Goal: Check status: Check status

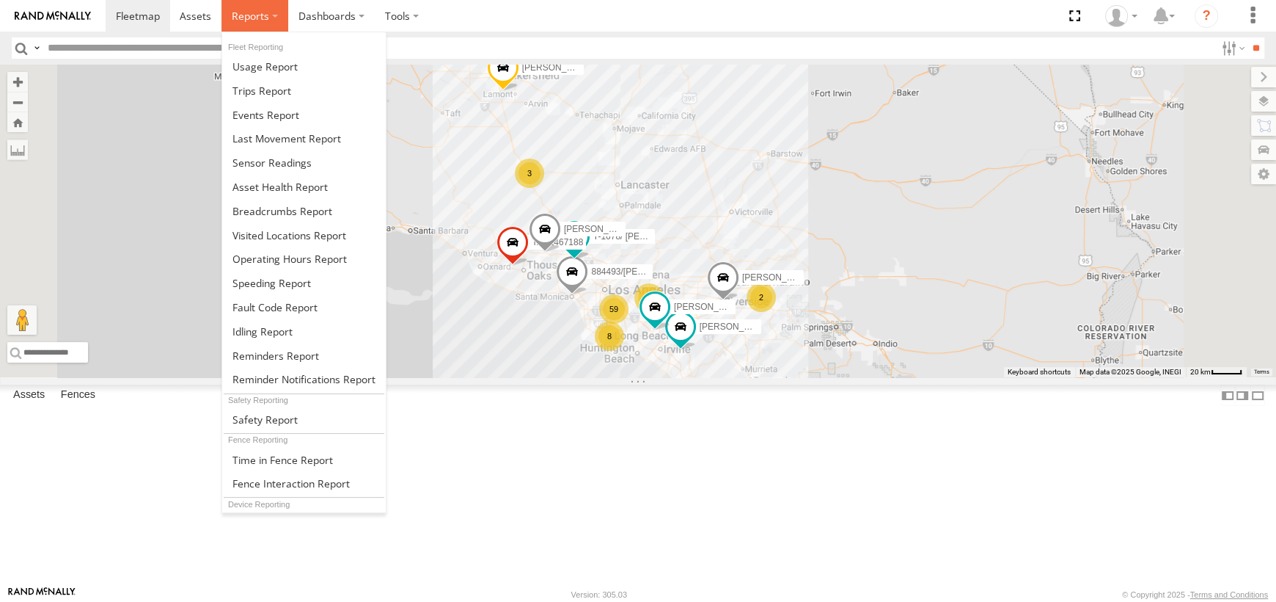
click at [249, 15] on span at bounding box center [250, 16] width 37 height 14
click at [277, 204] on span at bounding box center [283, 211] width 100 height 14
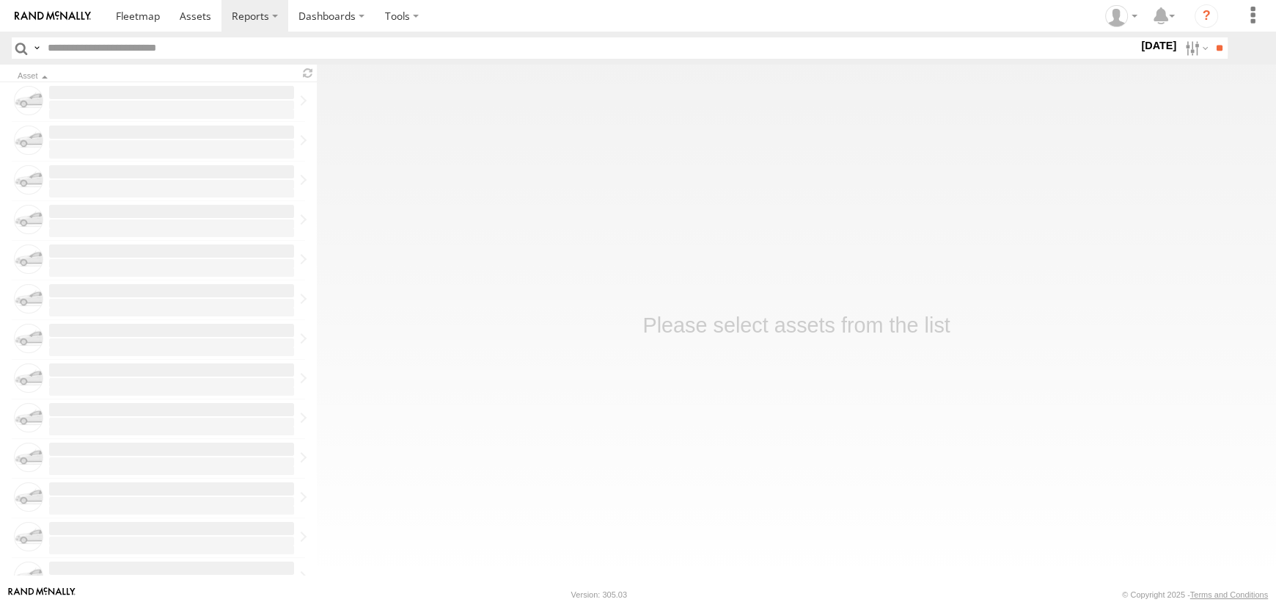
click at [107, 51] on input "text" at bounding box center [590, 47] width 1097 height 21
type input "****"
click at [1211, 37] on input "**" at bounding box center [1219, 47] width 17 height 21
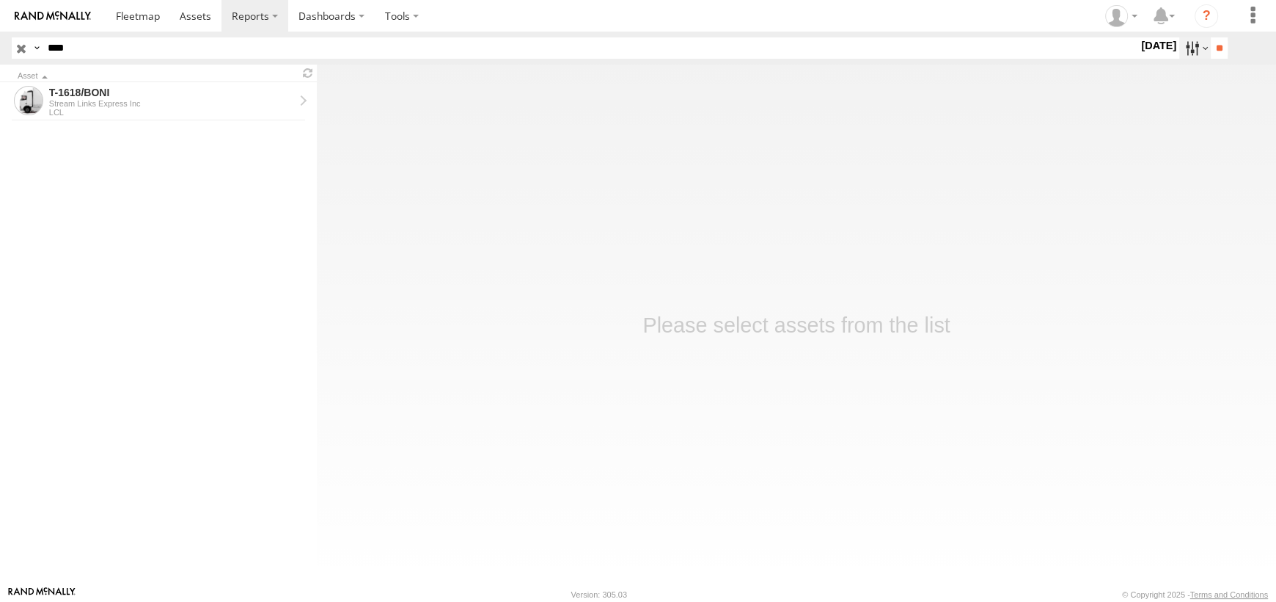
click at [1180, 53] on label at bounding box center [1196, 47] width 32 height 21
click at [0, 0] on label at bounding box center [0, 0] width 0 height 0
click at [1225, 48] on input "**" at bounding box center [1219, 47] width 17 height 21
click at [58, 111] on div "LCL" at bounding box center [171, 112] width 245 height 9
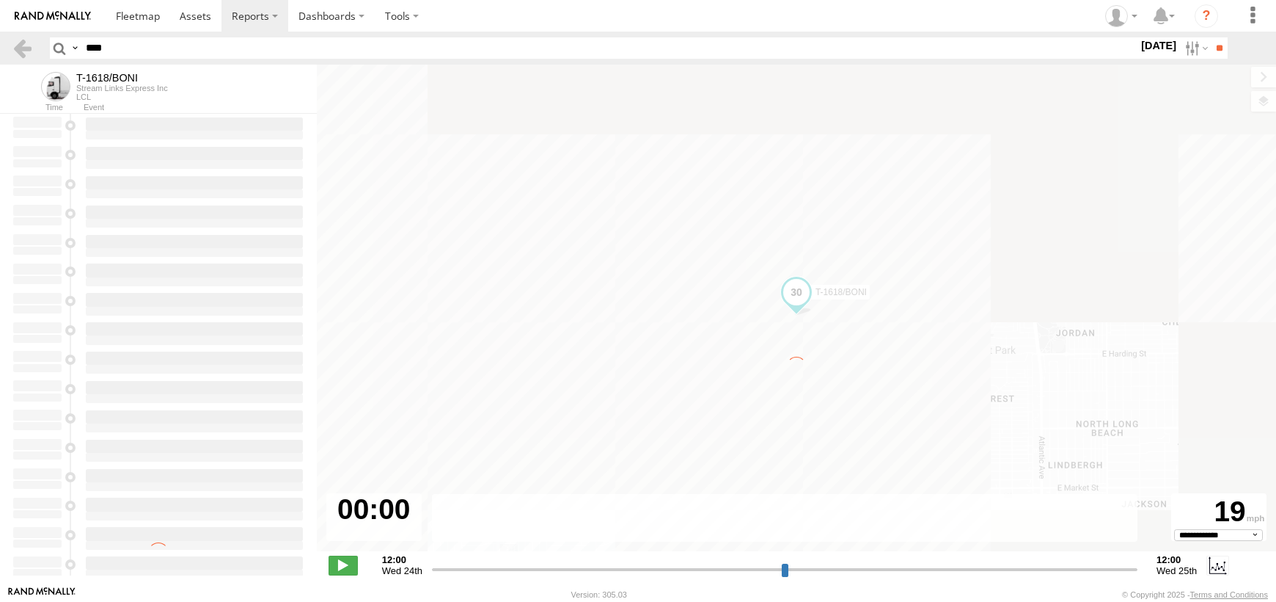
select select "**********"
type input "**********"
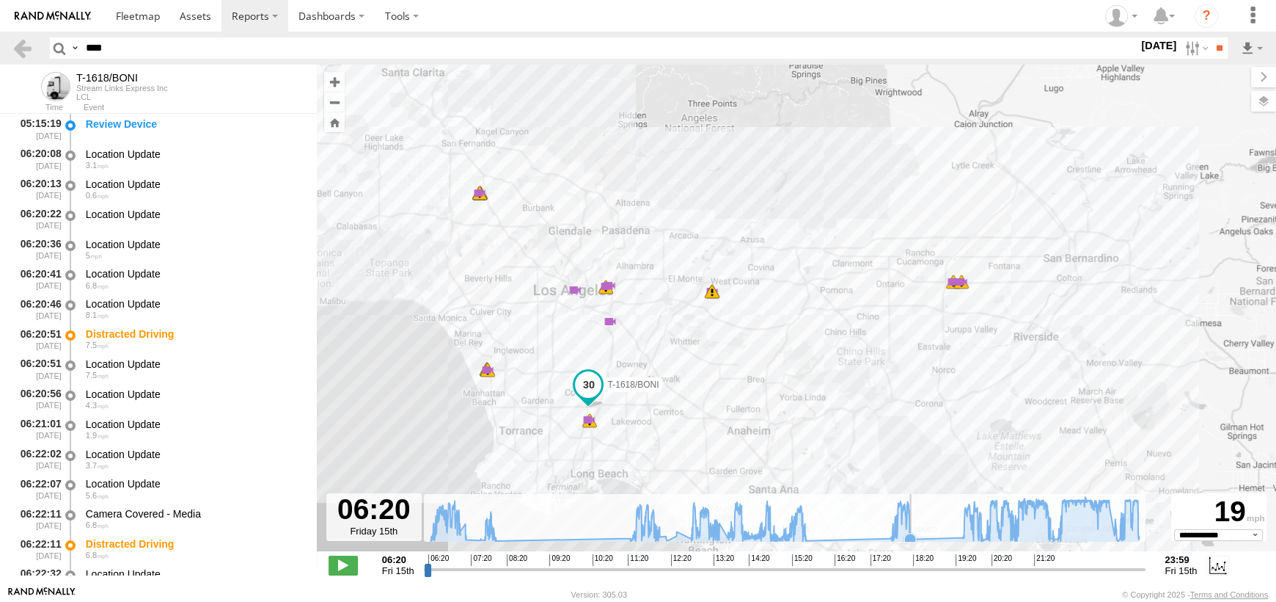
click at [910, 531] on icon at bounding box center [910, 538] width 15 height 15
click at [489, 346] on span at bounding box center [488, 345] width 26 height 26
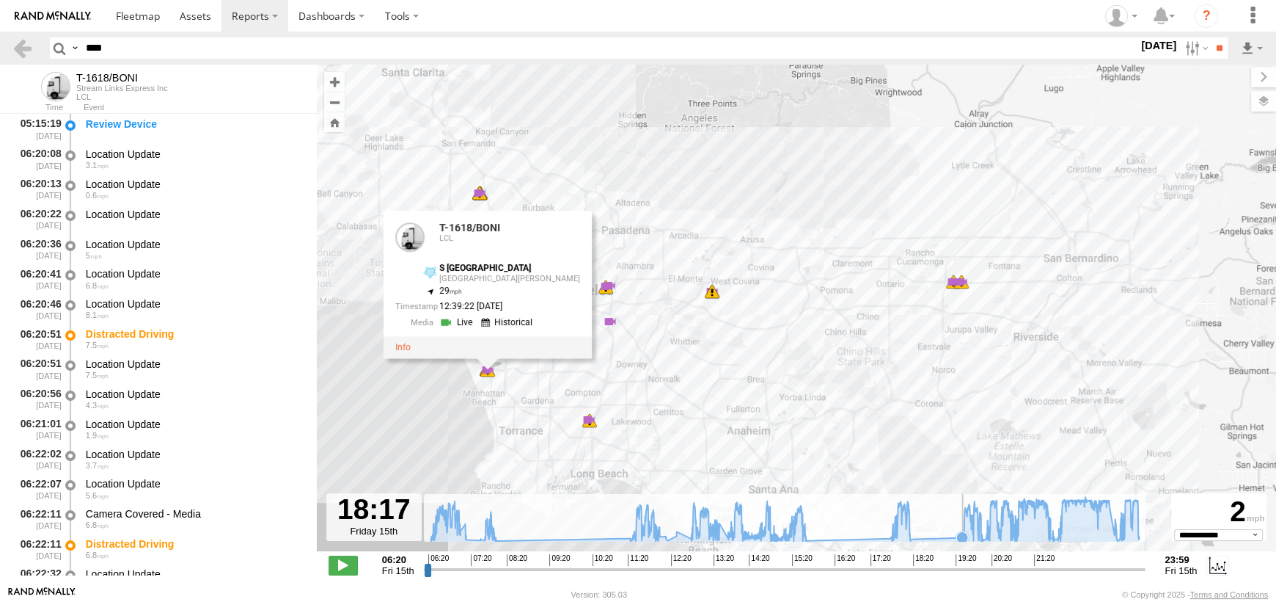
click at [962, 533] on icon at bounding box center [963, 537] width 12 height 12
click at [989, 534] on icon at bounding box center [990, 536] width 12 height 12
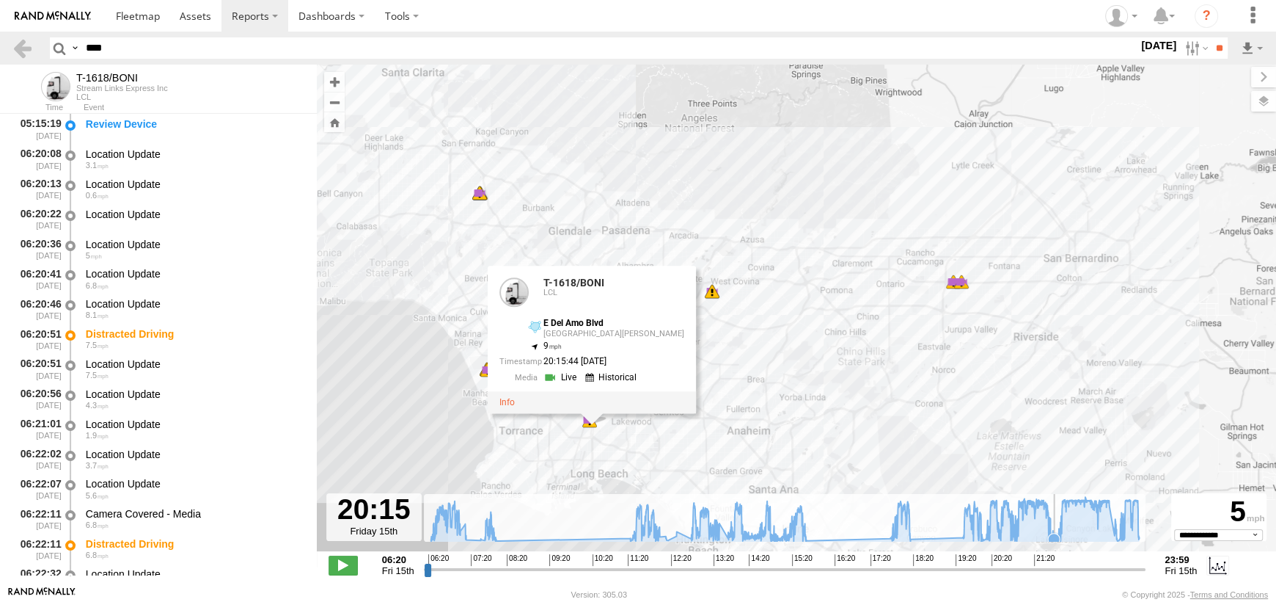
click at [1055, 535] on icon at bounding box center [1054, 539] width 12 height 12
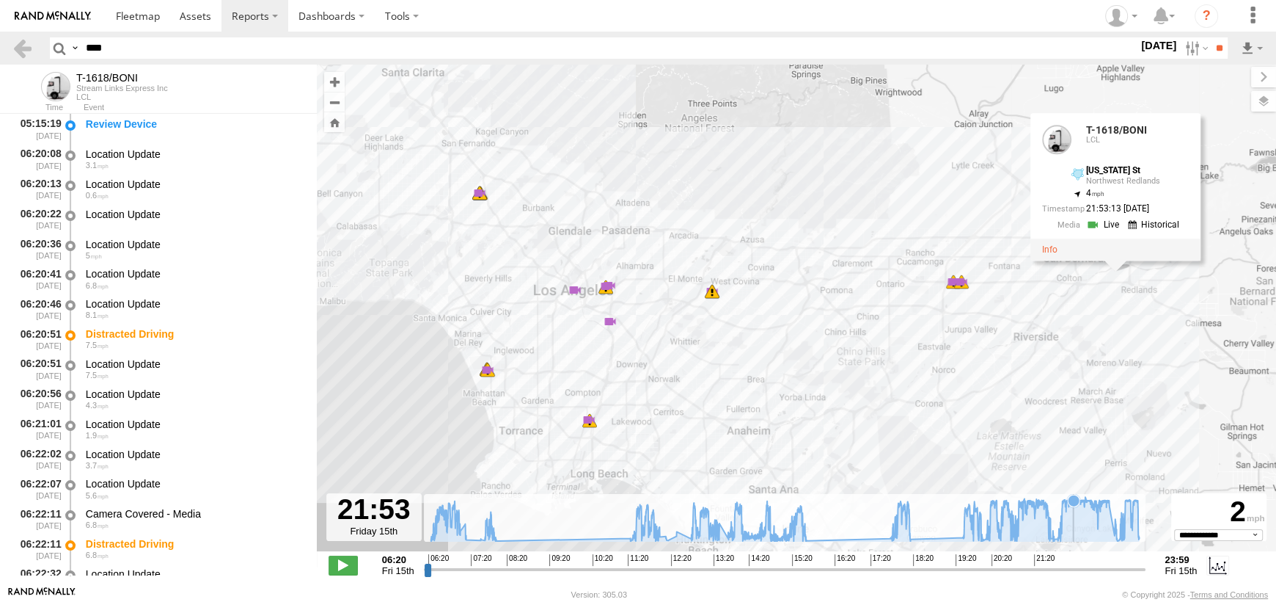
click at [1073, 535] on icon at bounding box center [785, 519] width 709 height 45
click at [1095, 538] on icon at bounding box center [785, 519] width 709 height 45
click at [1098, 534] on icon at bounding box center [784, 519] width 723 height 45
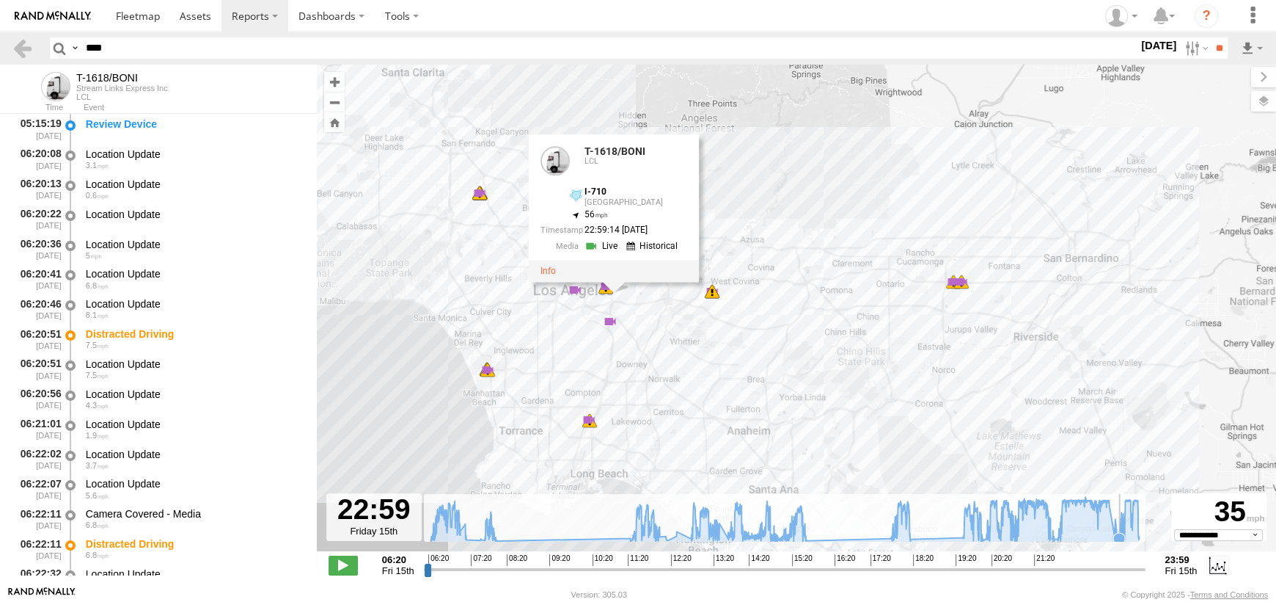
click at [1119, 537] on icon at bounding box center [1120, 539] width 12 height 12
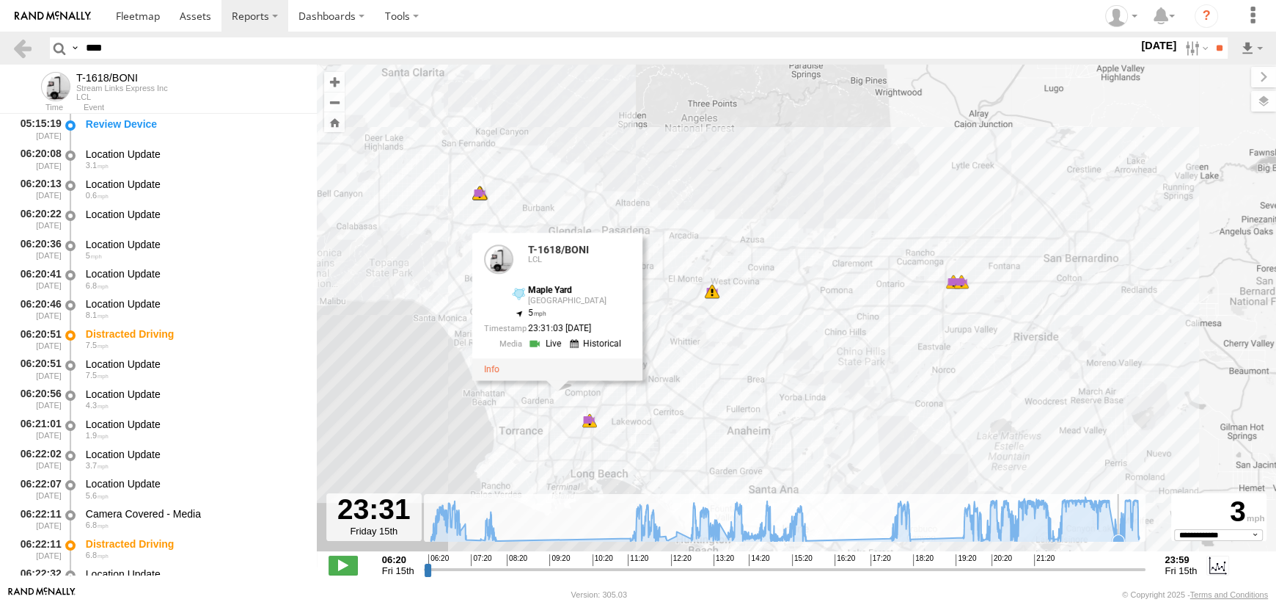
click at [1118, 536] on icon at bounding box center [1119, 540] width 12 height 12
click at [1132, 531] on icon at bounding box center [784, 519] width 723 height 45
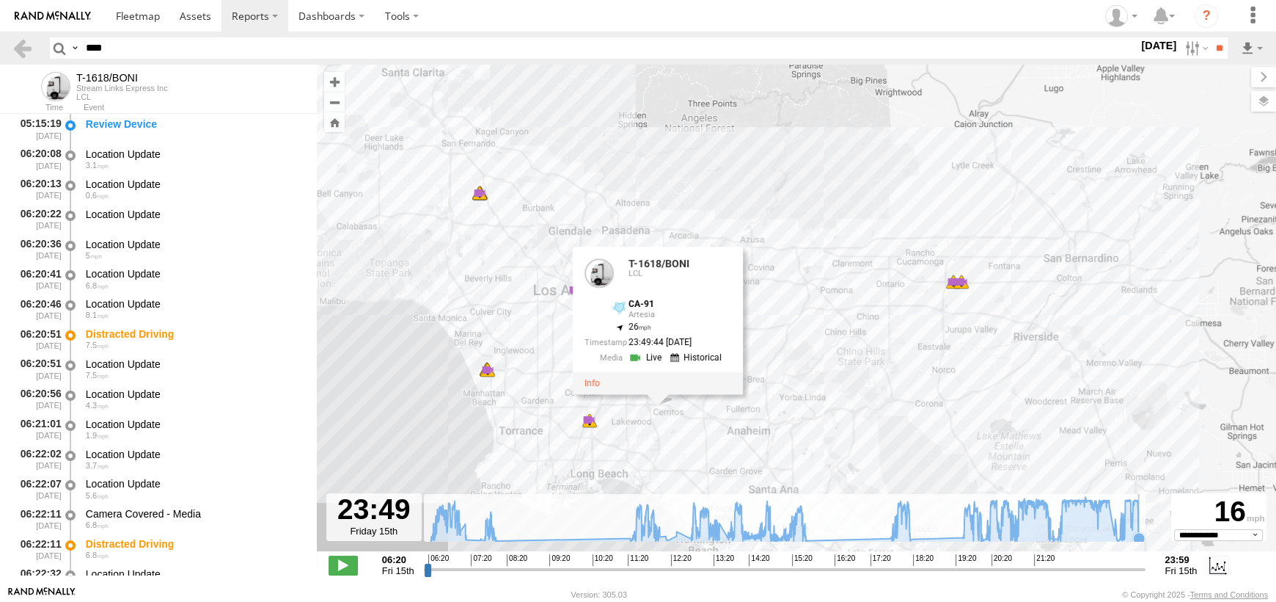
click at [1140, 532] on icon at bounding box center [1139, 538] width 12 height 12
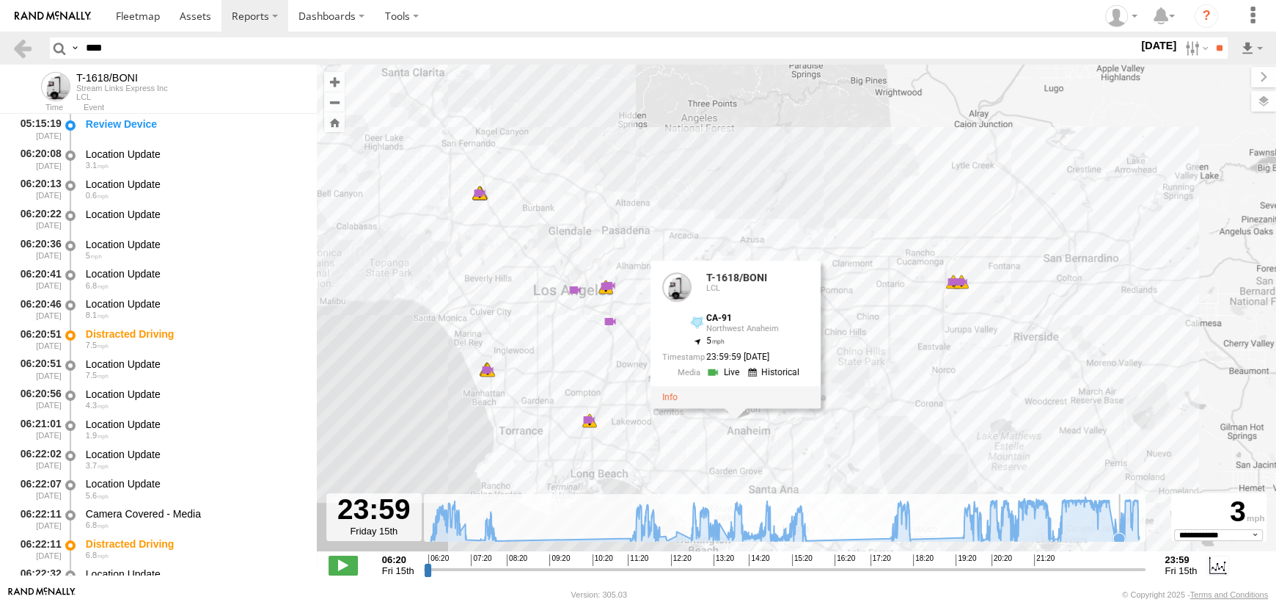
click at [1119, 537] on icon at bounding box center [1120, 539] width 12 height 12
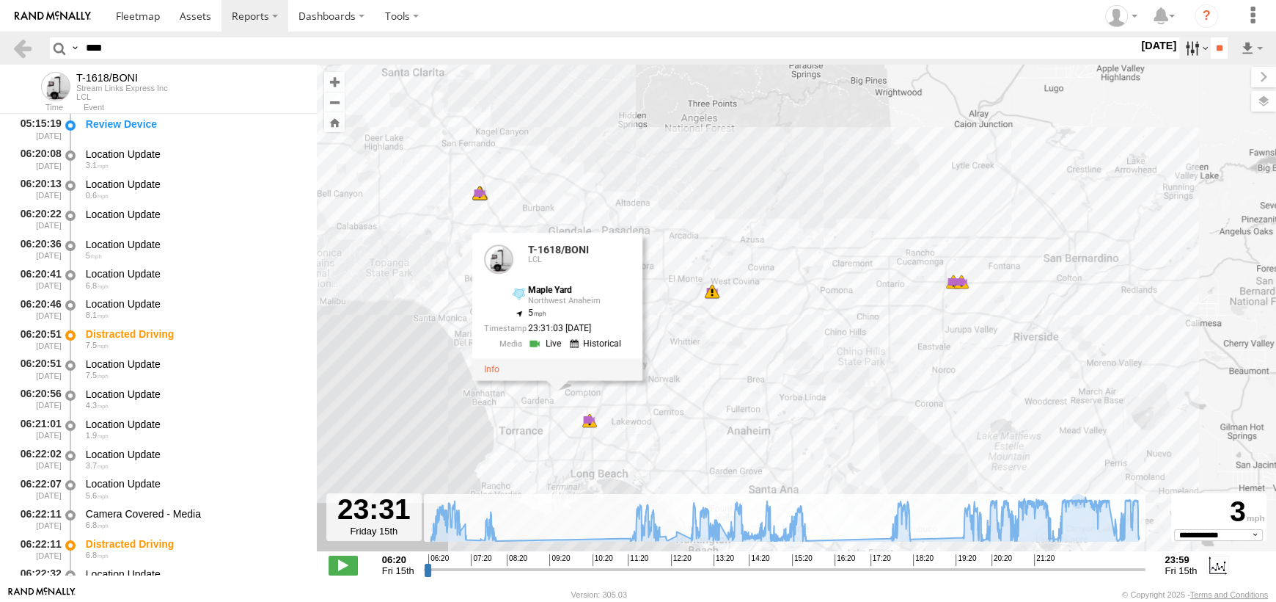
click at [1186, 49] on label at bounding box center [1196, 47] width 32 height 21
drag, startPoint x: 1222, startPoint y: 129, endPoint x: 1210, endPoint y: 84, distance: 47.2
click at [0, 0] on label at bounding box center [0, 0] width 0 height 0
click at [1211, 43] on input "**" at bounding box center [1219, 47] width 17 height 21
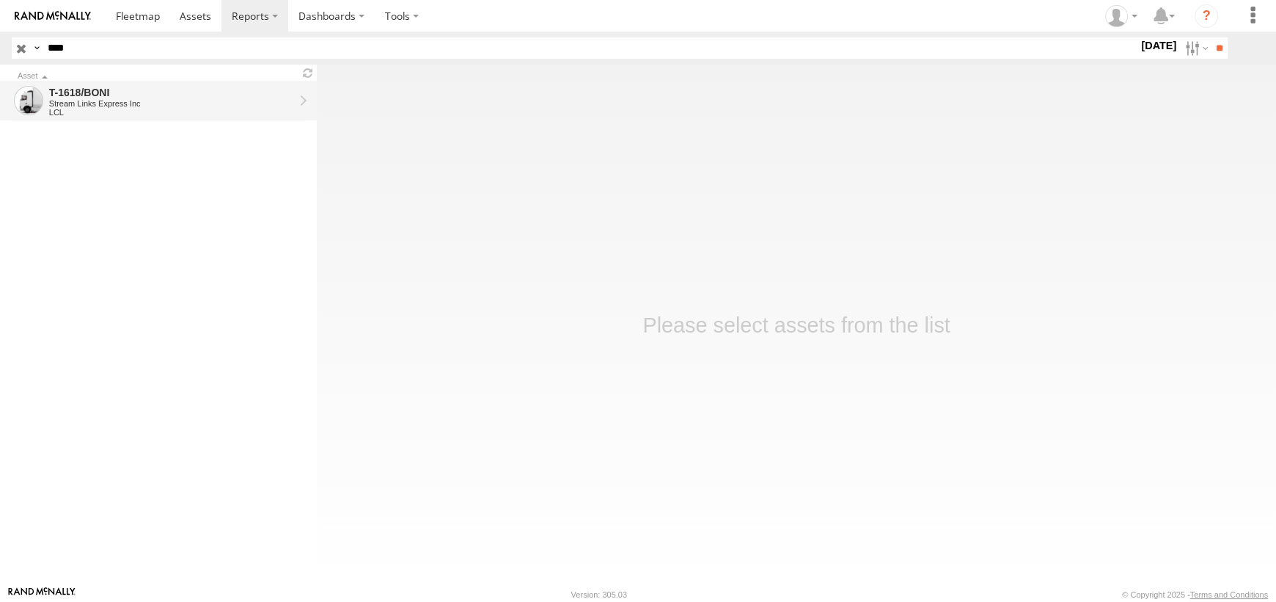
drag, startPoint x: 0, startPoint y: 0, endPoint x: 98, endPoint y: 98, distance: 138.0
click at [98, 98] on div "T-1618/BONI" at bounding box center [171, 92] width 245 height 13
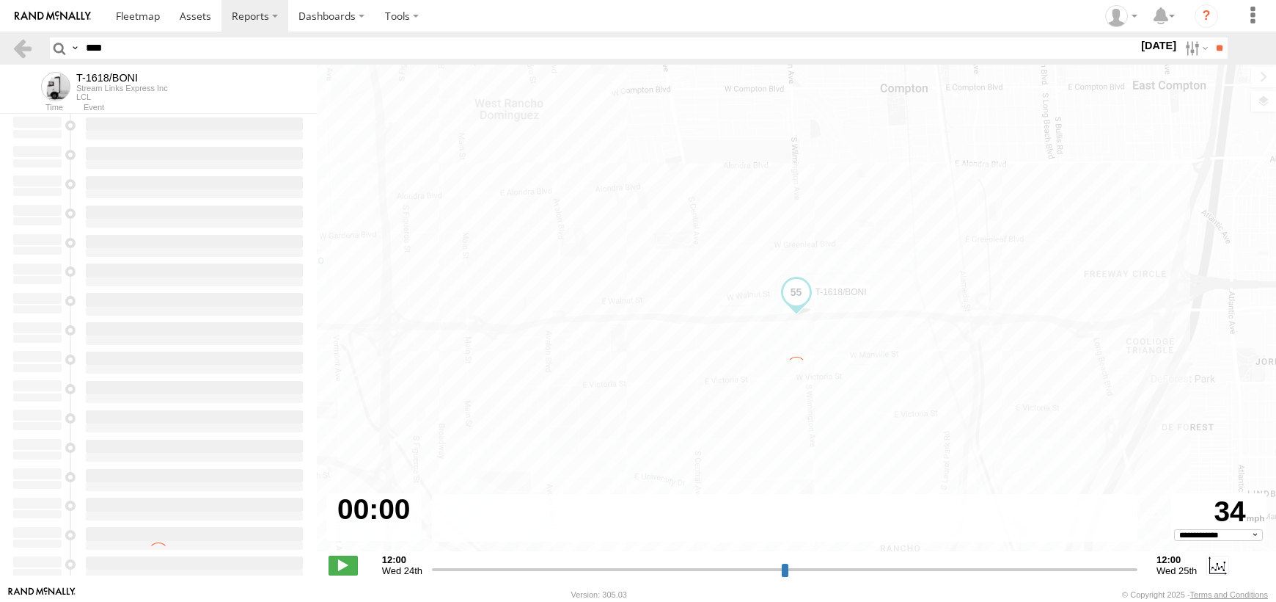
select select "**********"
type input "**********"
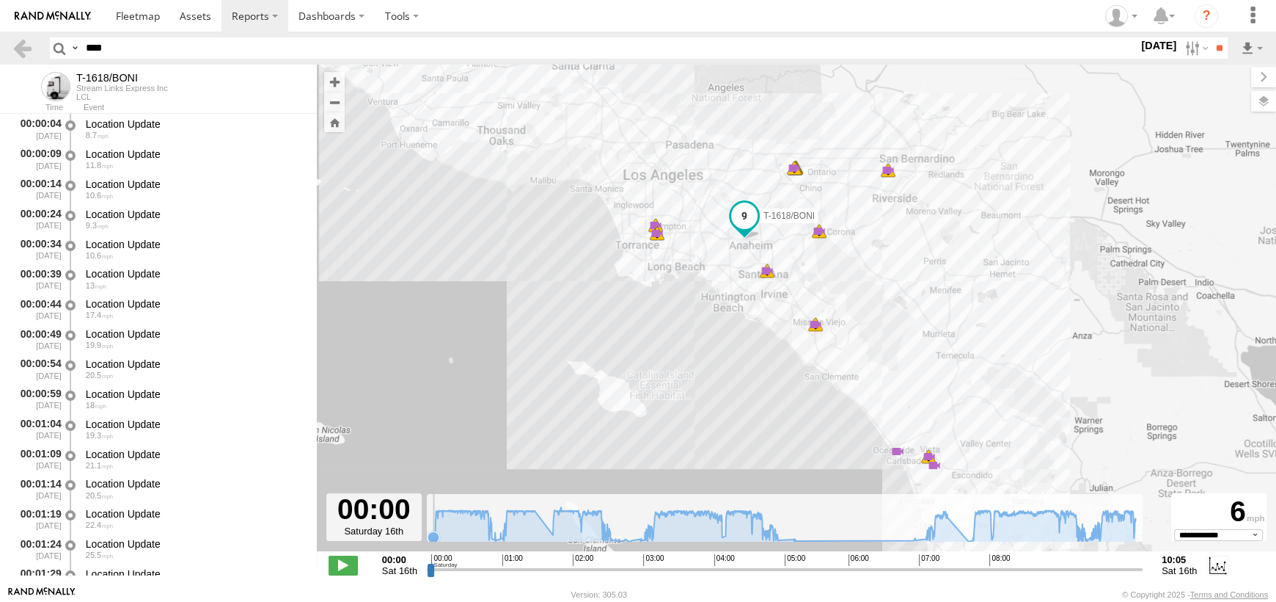
click at [430, 525] on icon at bounding box center [785, 524] width 717 height 34
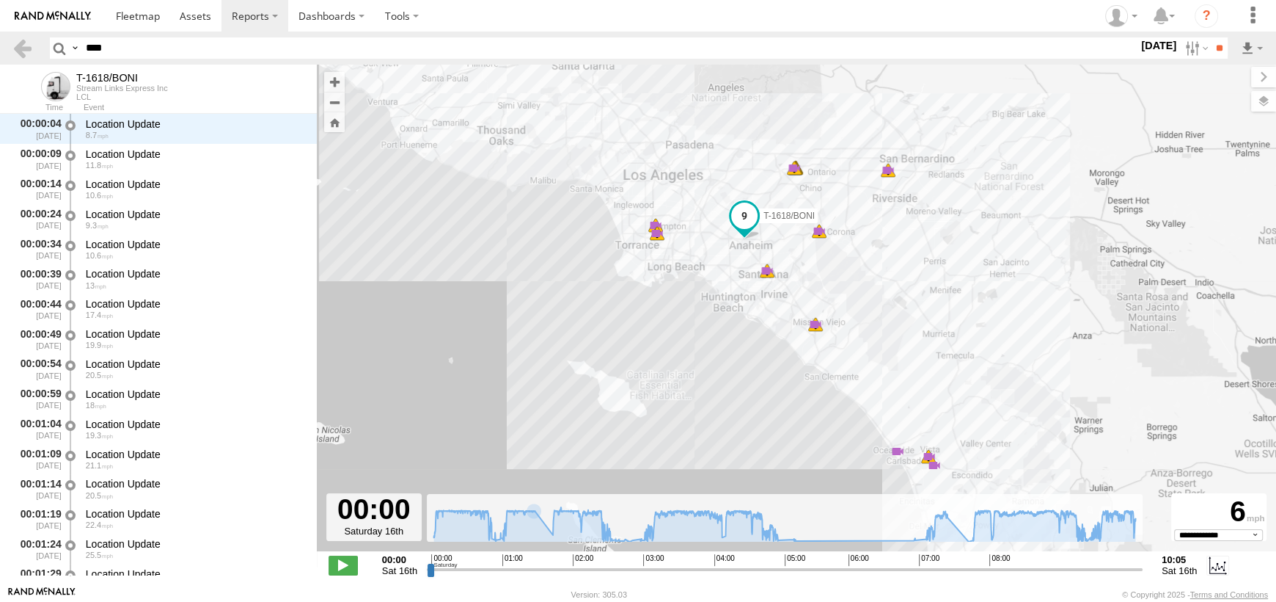
click at [746, 220] on span at bounding box center [744, 215] width 26 height 26
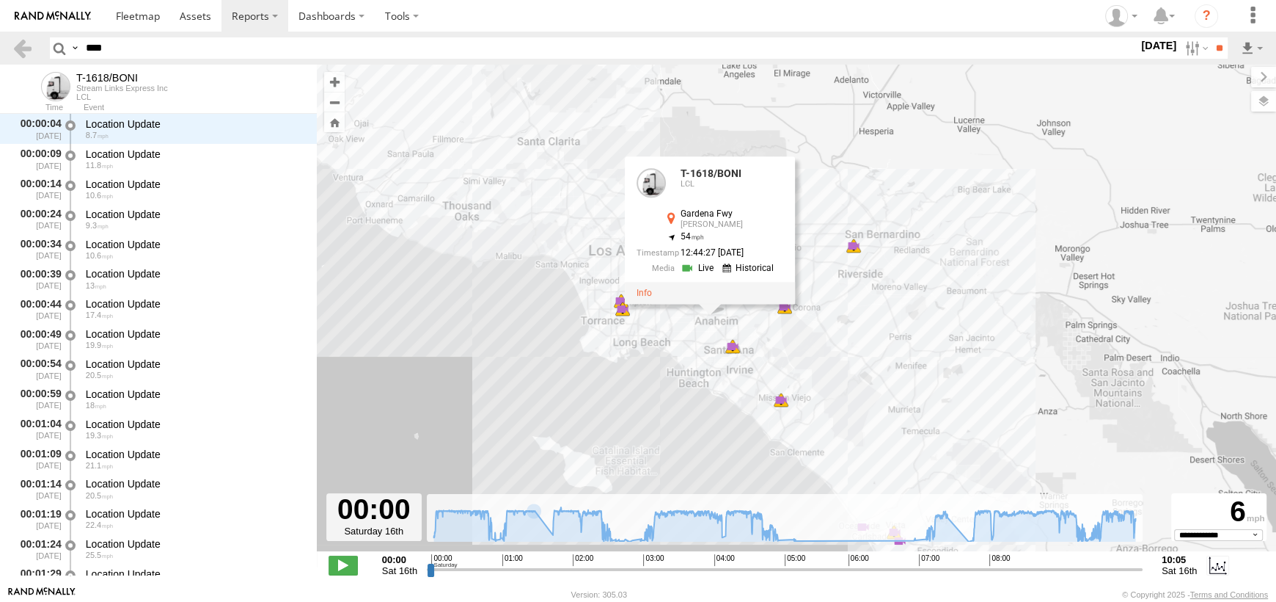
drag, startPoint x: 723, startPoint y: 384, endPoint x: 709, endPoint y: 419, distance: 38.1
click at [709, 419] on div "T-1618/BONI 00:17 Sat 00:17 Sat 01:11 Sat 01:11 Sat 01:43 Sat 01:43 Sat 01:43 S…" at bounding box center [797, 316] width 960 height 502
click at [487, 533] on icon at bounding box center [785, 524] width 717 height 34
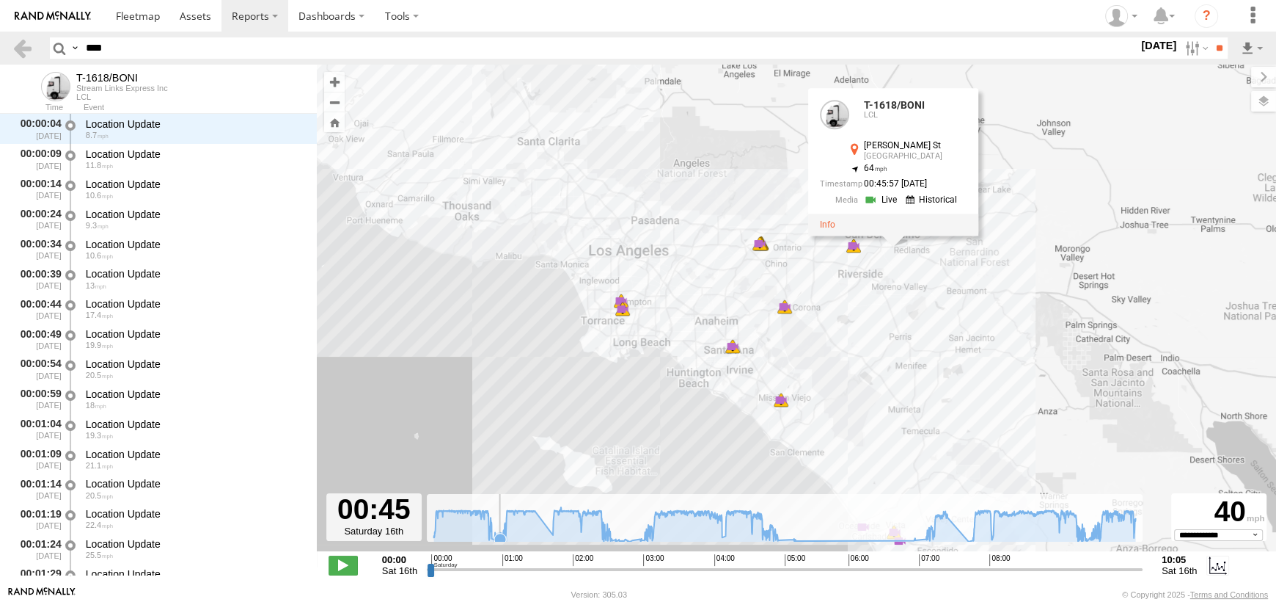
click at [499, 533] on icon at bounding box center [500, 539] width 12 height 12
click at [492, 536] on icon at bounding box center [492, 539] width 12 height 12
click at [496, 536] on icon at bounding box center [496, 541] width 12 height 12
click at [514, 534] on icon at bounding box center [785, 524] width 702 height 34
click at [551, 534] on icon at bounding box center [553, 535] width 12 height 12
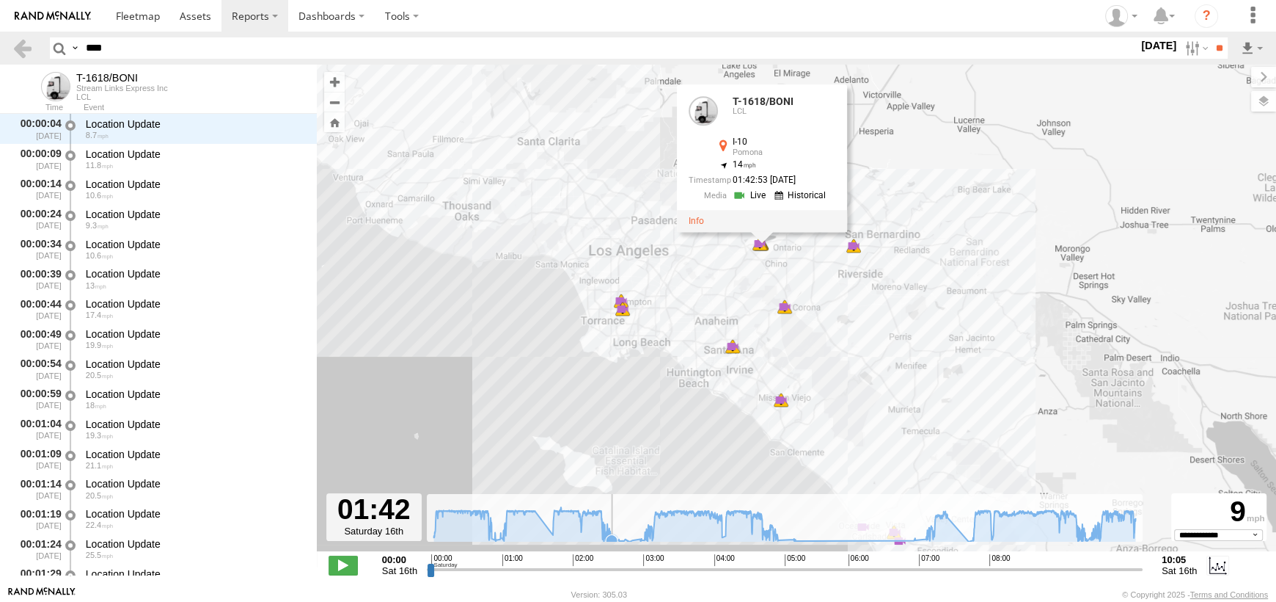
click at [613, 537] on icon at bounding box center [612, 540] width 12 height 12
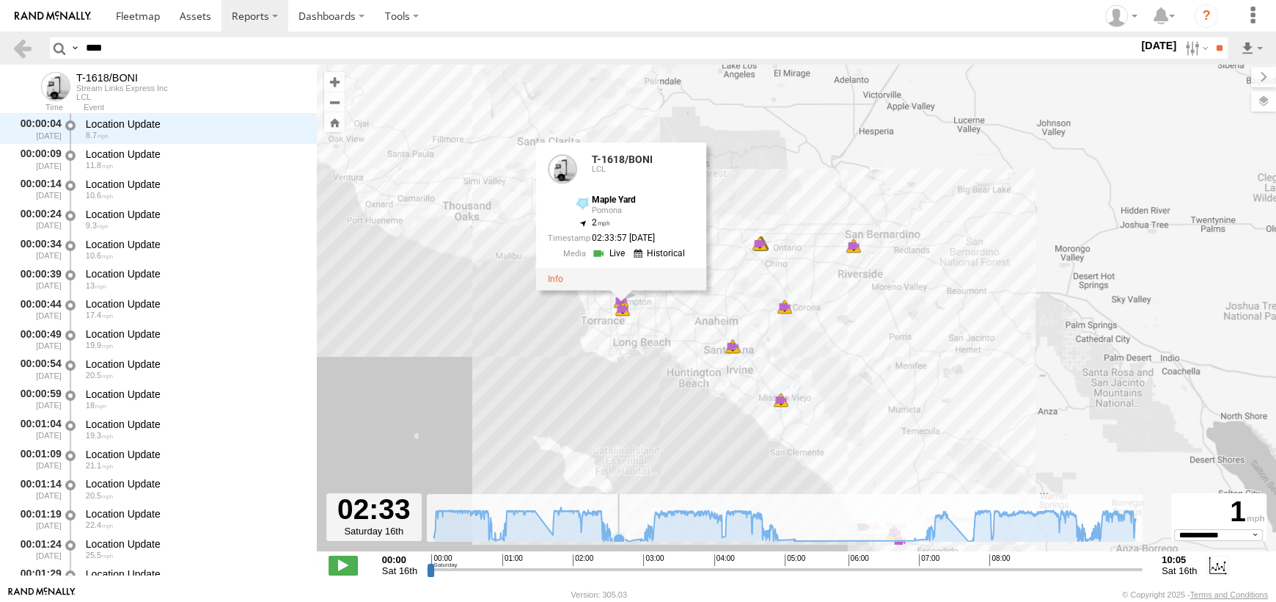
click at [619, 537] on icon at bounding box center [619, 539] width 12 height 12
click at [641, 538] on icon at bounding box center [641, 539] width 12 height 12
click at [656, 535] on icon at bounding box center [785, 524] width 717 height 34
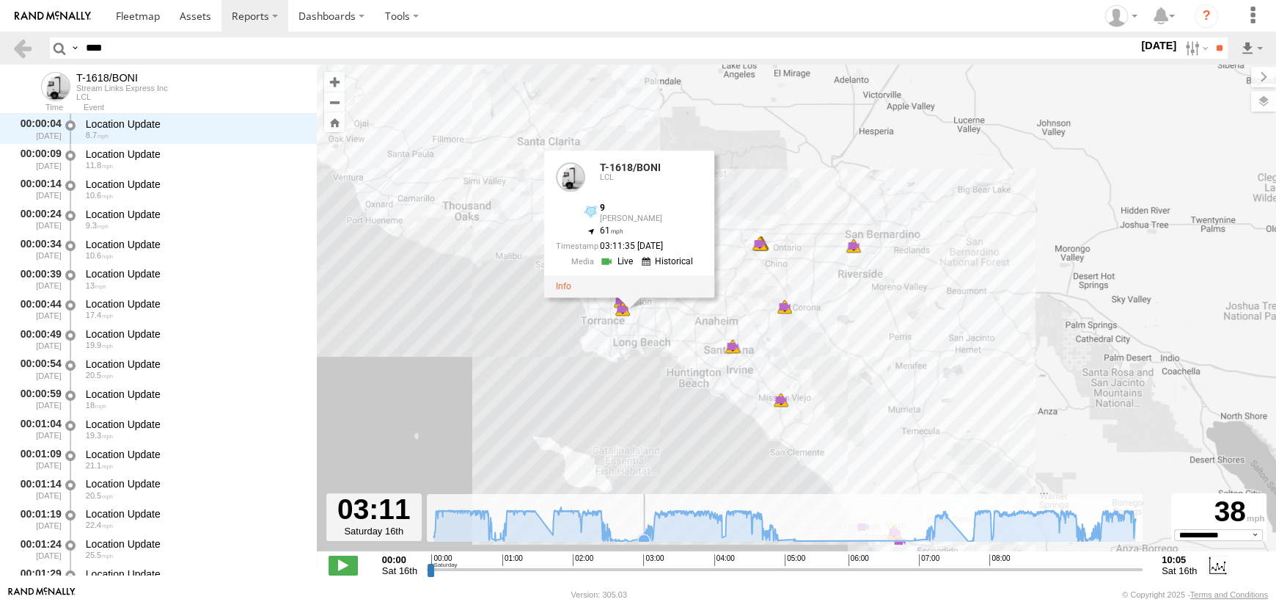
click at [644, 538] on icon at bounding box center [644, 540] width 12 height 12
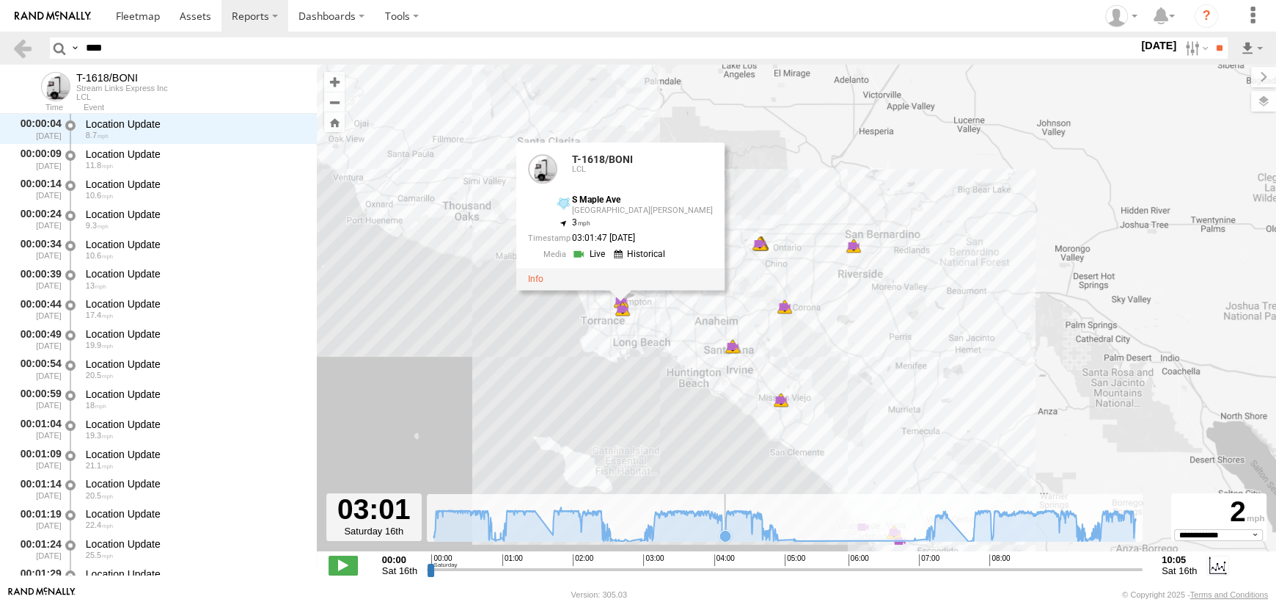
click at [724, 530] on icon at bounding box center [726, 536] width 12 height 12
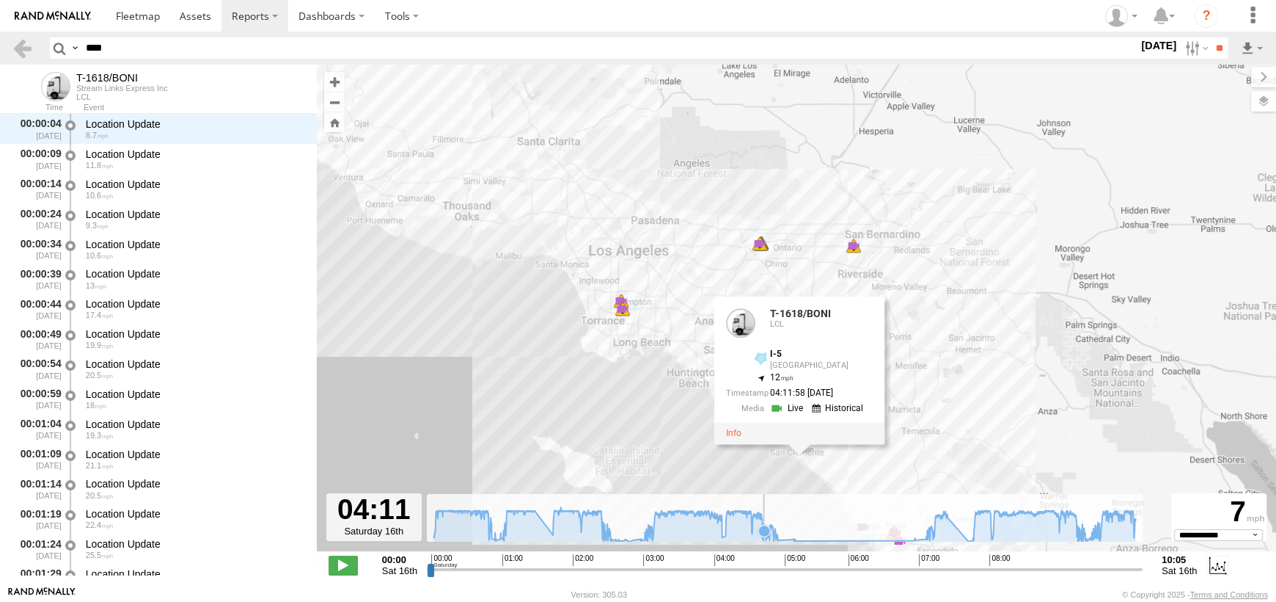
click at [764, 532] on icon at bounding box center [765, 531] width 12 height 12
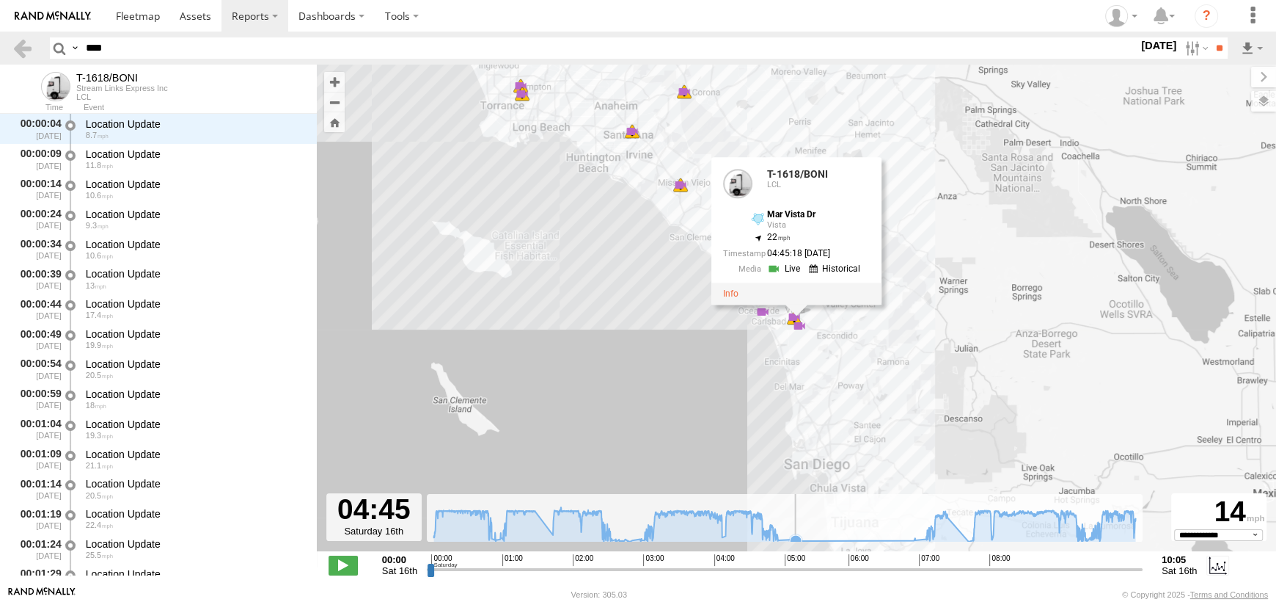
click at [796, 532] on icon at bounding box center [785, 524] width 717 height 34
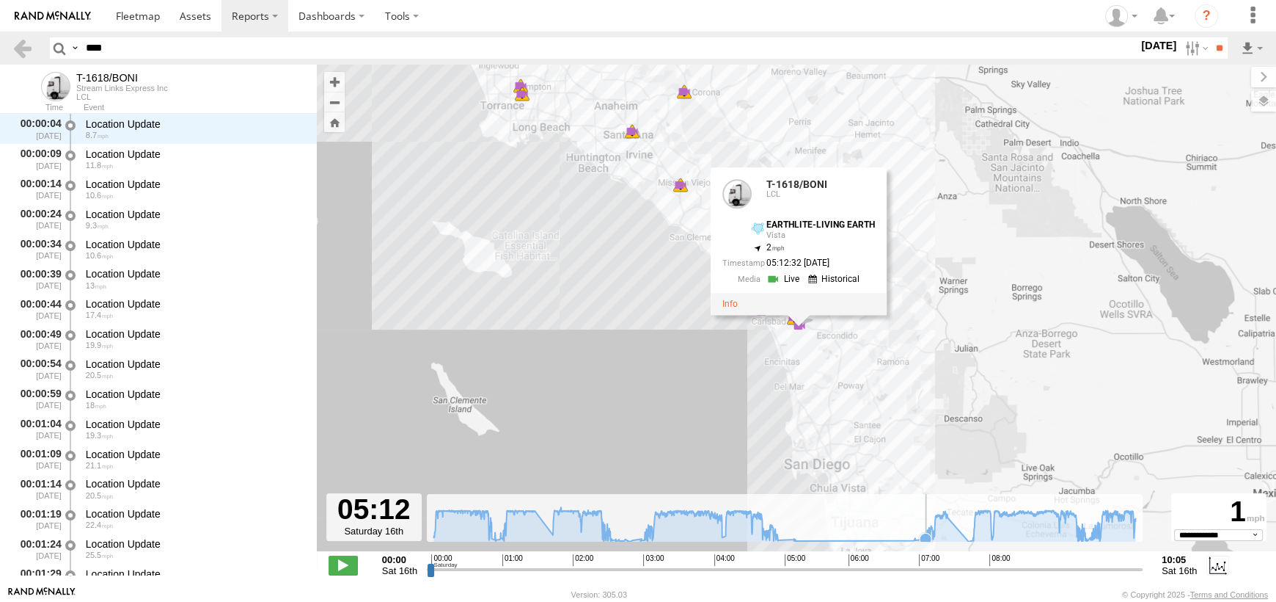
click at [925, 525] on icon at bounding box center [785, 524] width 717 height 34
click at [970, 521] on icon at bounding box center [785, 524] width 717 height 34
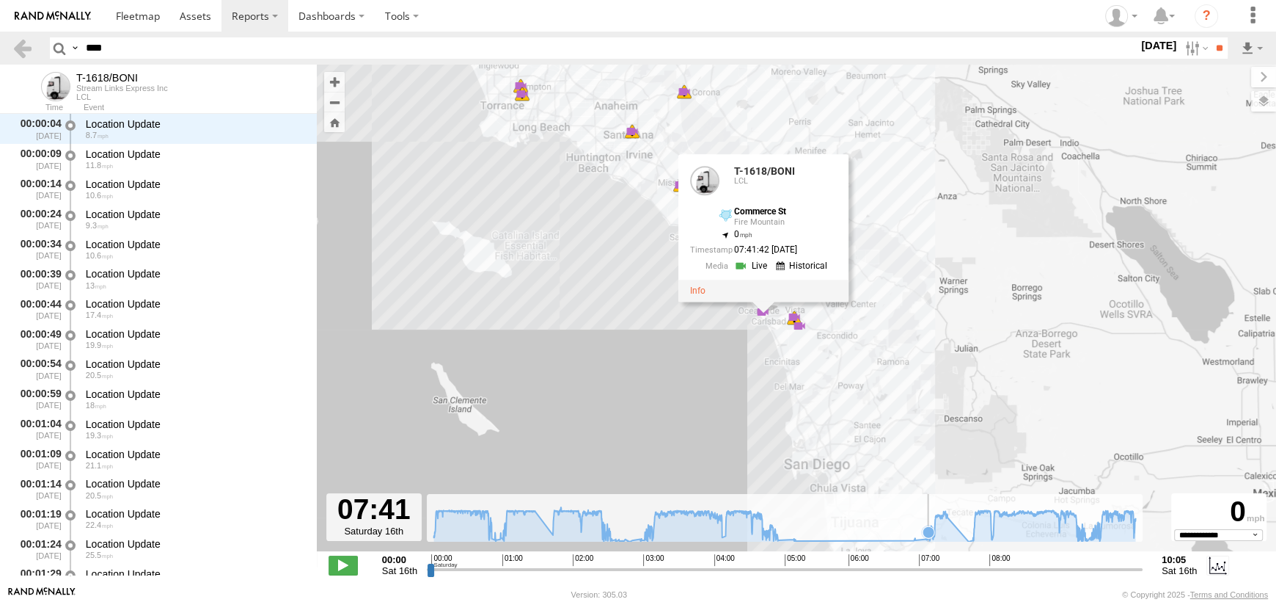
click at [929, 525] on icon at bounding box center [928, 532] width 15 height 15
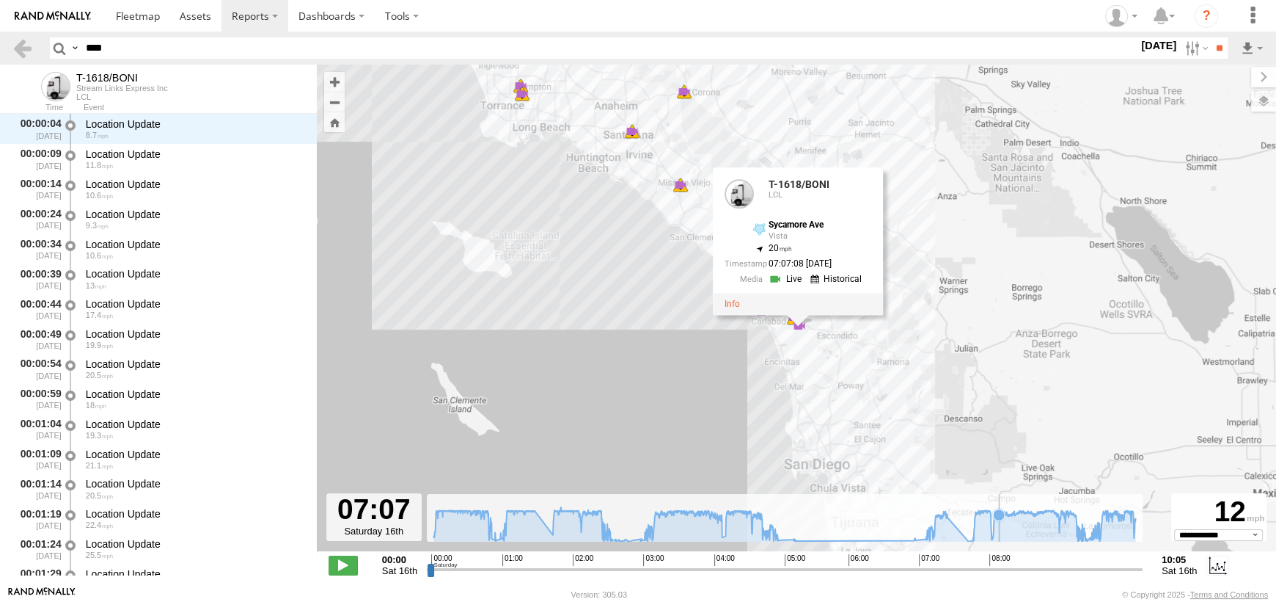
click at [1000, 519] on icon at bounding box center [999, 514] width 12 height 12
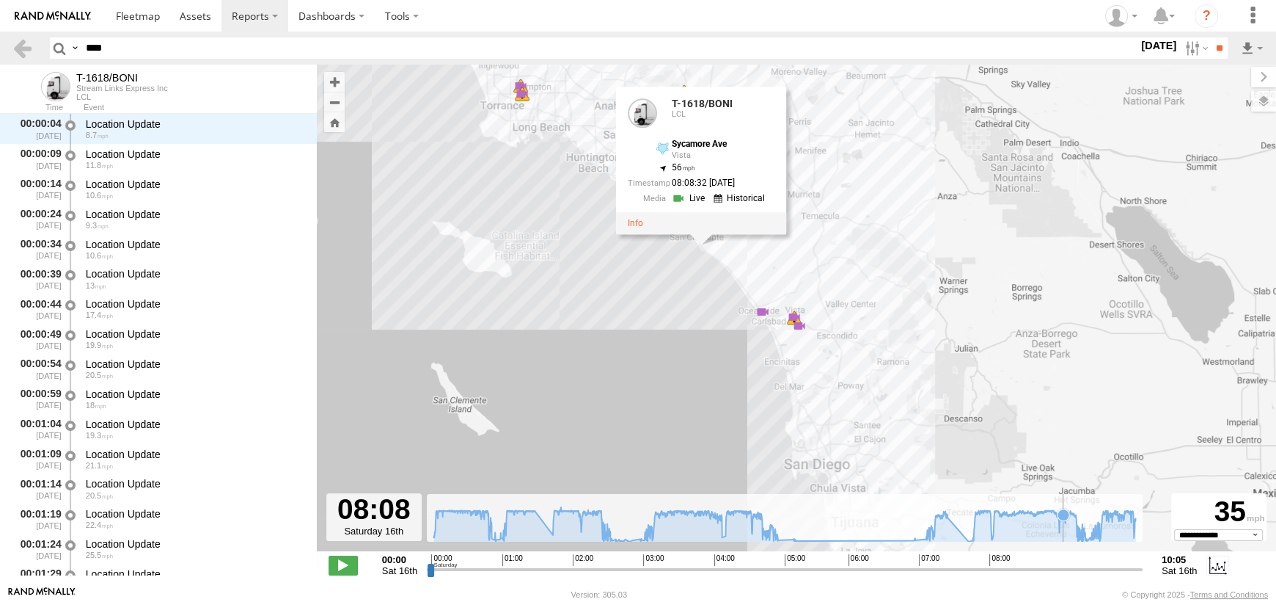
click at [1064, 519] on icon at bounding box center [1064, 514] width 12 height 12
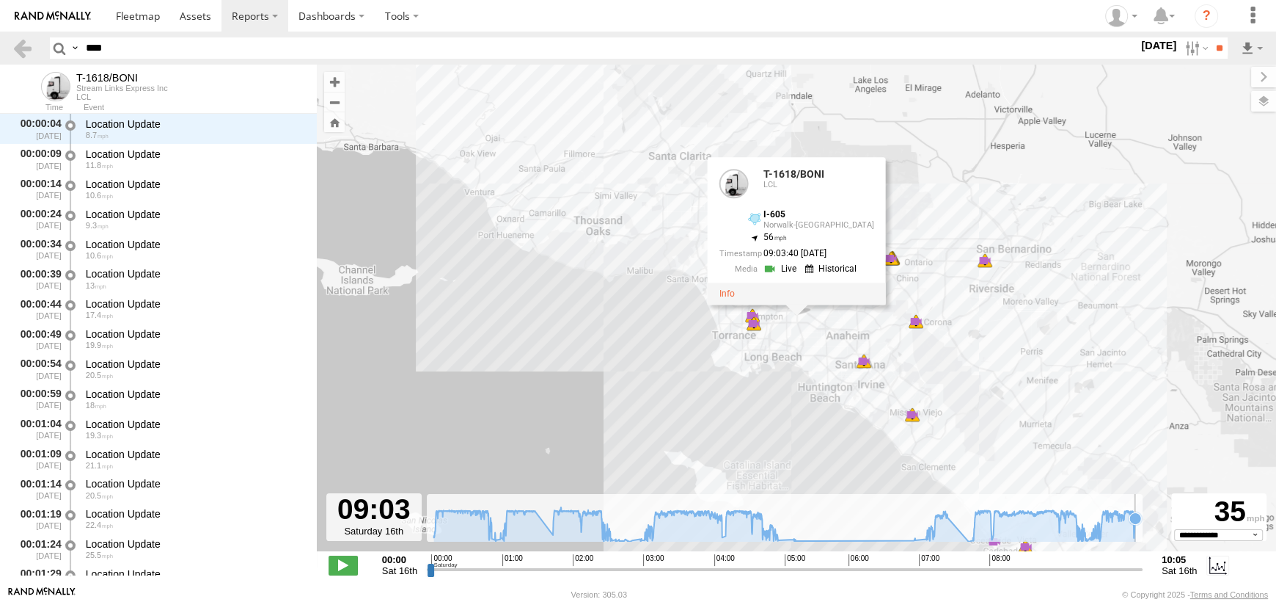
click at [1139, 521] on icon at bounding box center [1136, 518] width 12 height 12
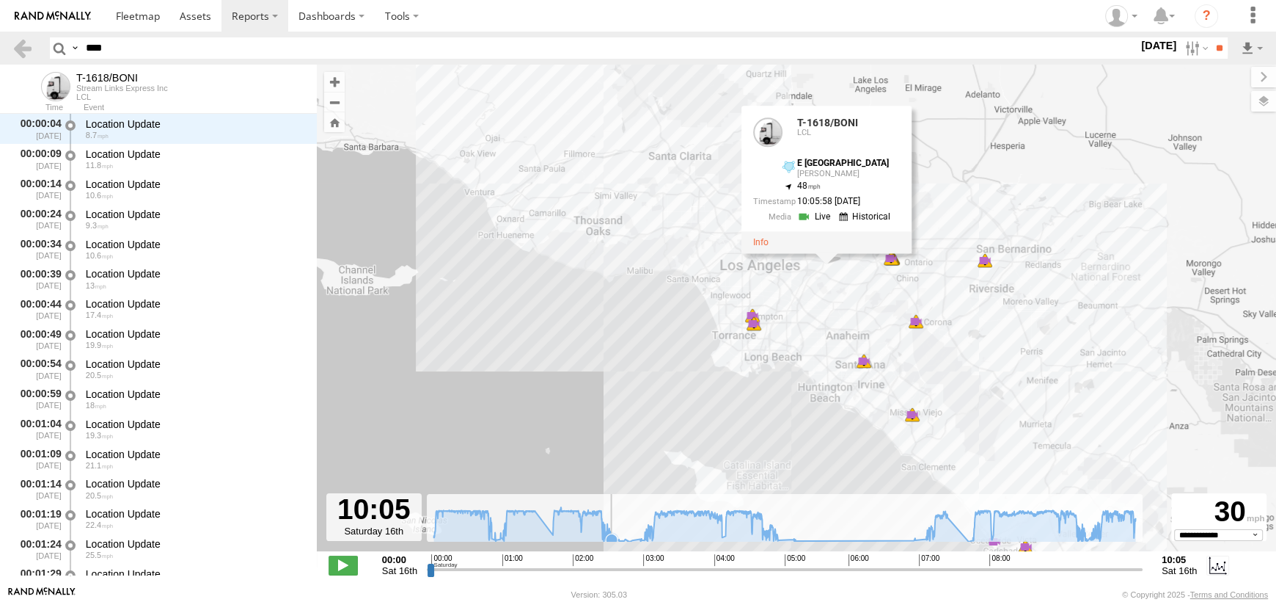
click at [612, 530] on icon at bounding box center [785, 524] width 717 height 34
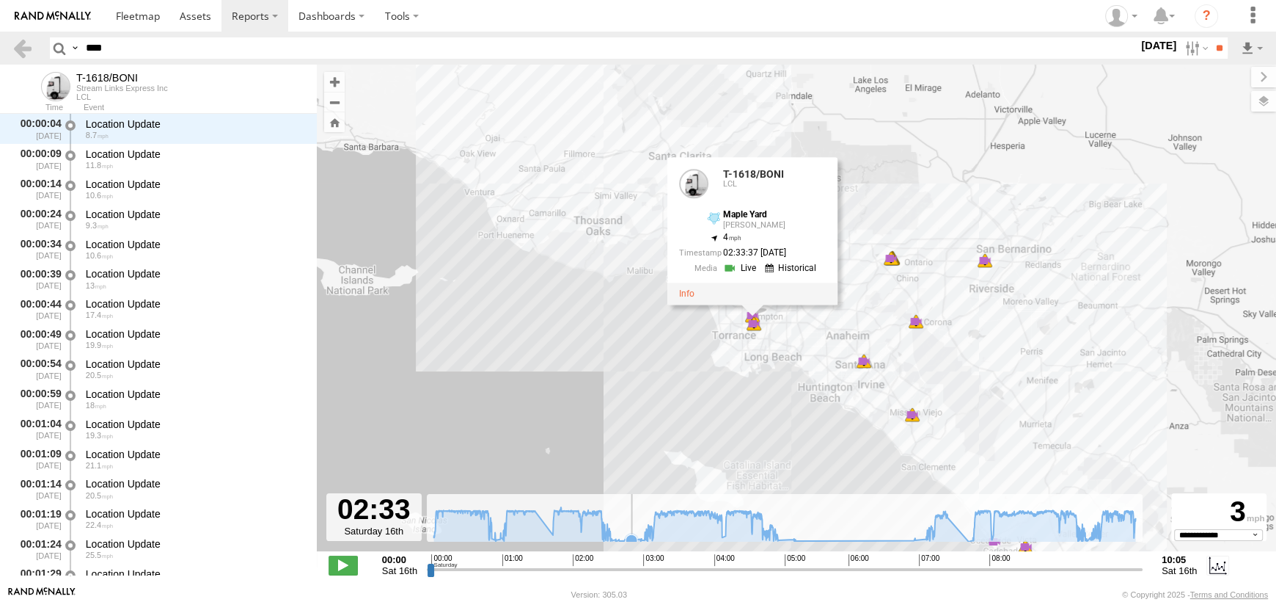
click at [633, 533] on icon at bounding box center [631, 540] width 15 height 15
click at [626, 538] on icon at bounding box center [625, 539] width 12 height 12
click at [629, 537] on icon at bounding box center [628, 540] width 12 height 12
click at [613, 538] on icon at bounding box center [612, 540] width 12 height 12
click at [618, 538] on icon at bounding box center [619, 539] width 12 height 12
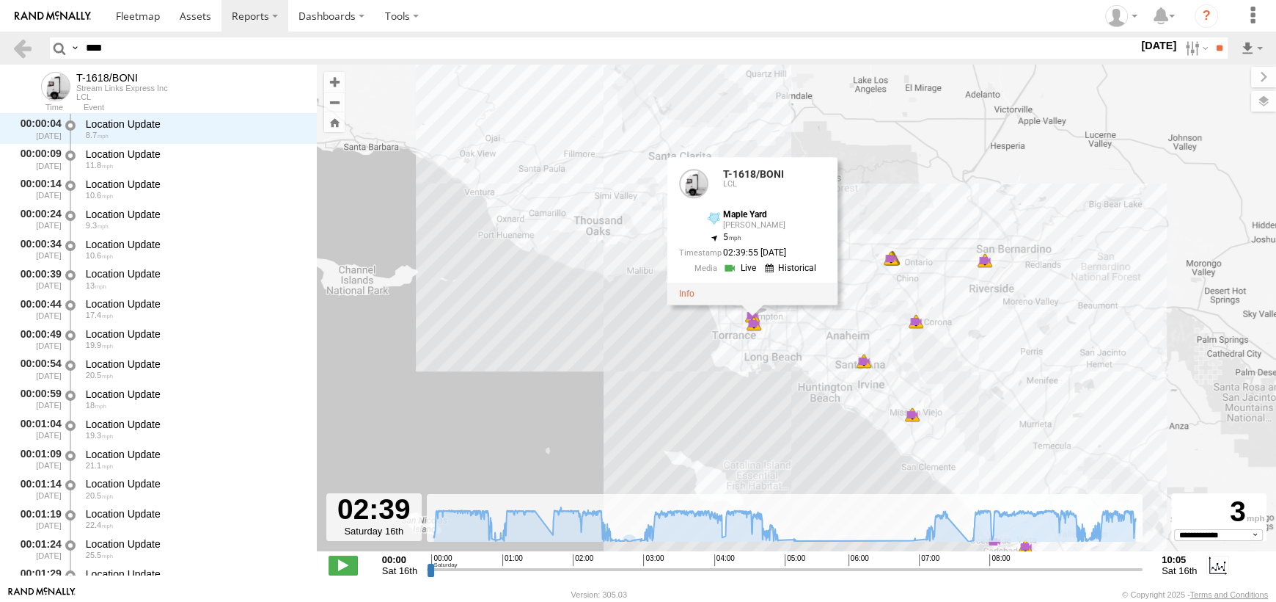
click at [640, 541] on div "T-1618/BONI 00:17 Sat 00:17 Sat 01:11 Sat 01:11 Sat 01:43 Sat 01:43 Sat 01:43 S…" at bounding box center [797, 316] width 960 height 502
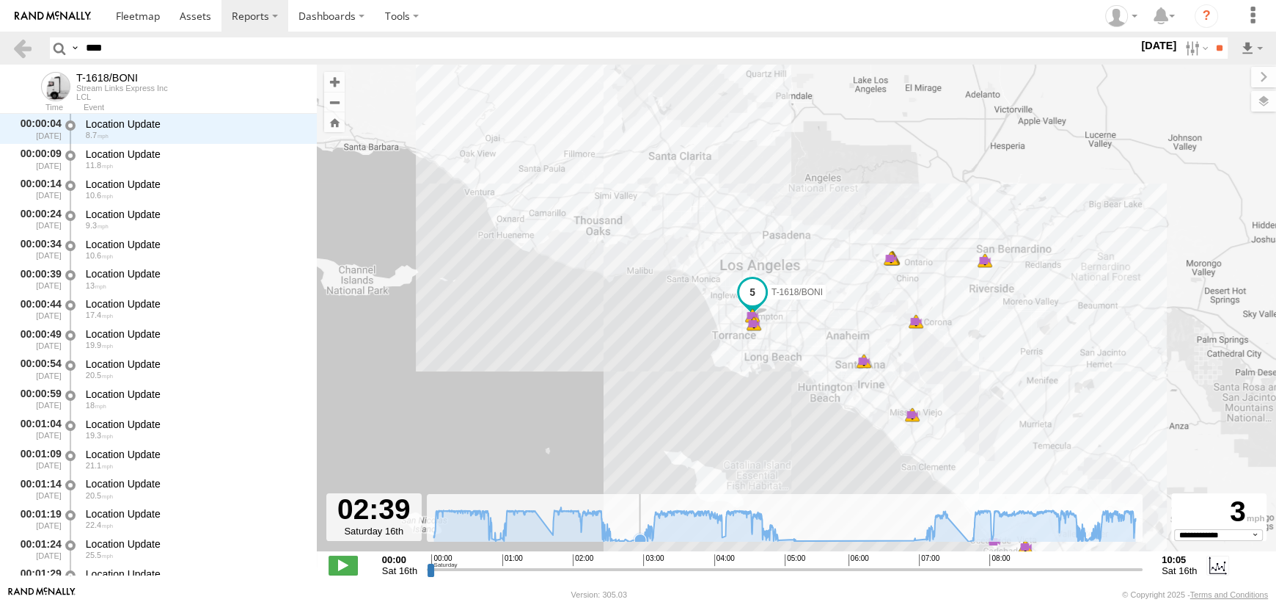
click at [640, 538] on icon at bounding box center [641, 539] width 12 height 12
click at [640, 531] on icon at bounding box center [639, 538] width 15 height 15
click at [646, 530] on icon at bounding box center [646, 534] width 12 height 12
click at [777, 536] on icon at bounding box center [776, 536] width 12 height 12
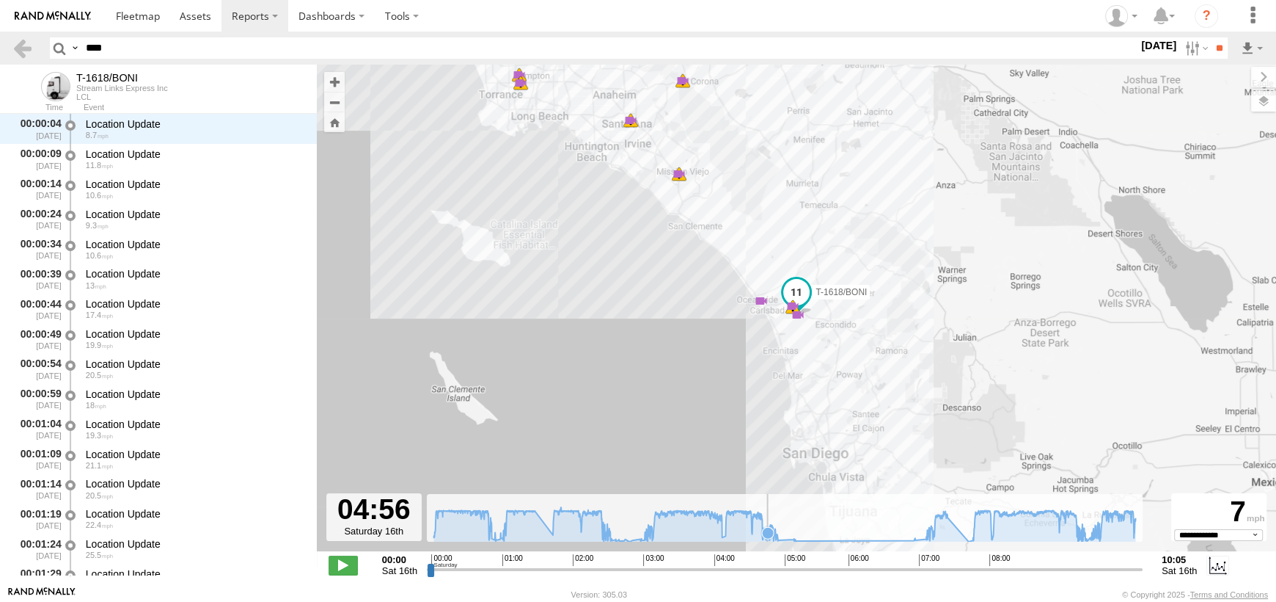
click at [768, 536] on icon at bounding box center [768, 533] width 12 height 12
click at [604, 538] on icon at bounding box center [785, 524] width 717 height 34
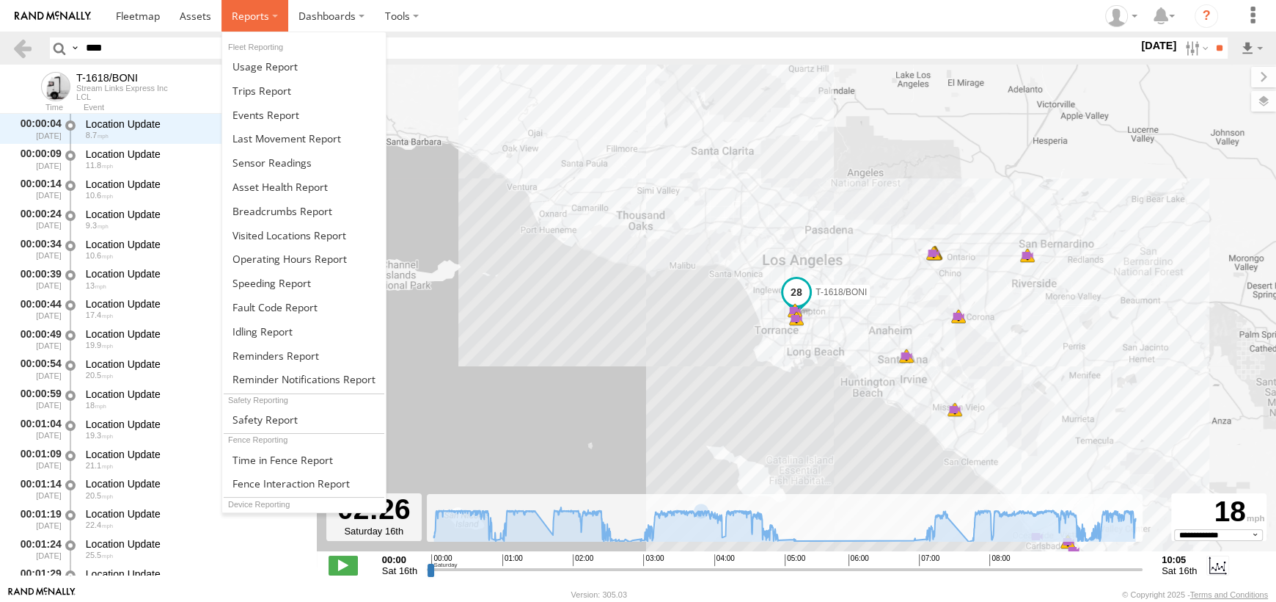
click at [246, 18] on span at bounding box center [250, 16] width 37 height 14
click at [253, 207] on span at bounding box center [283, 211] width 100 height 14
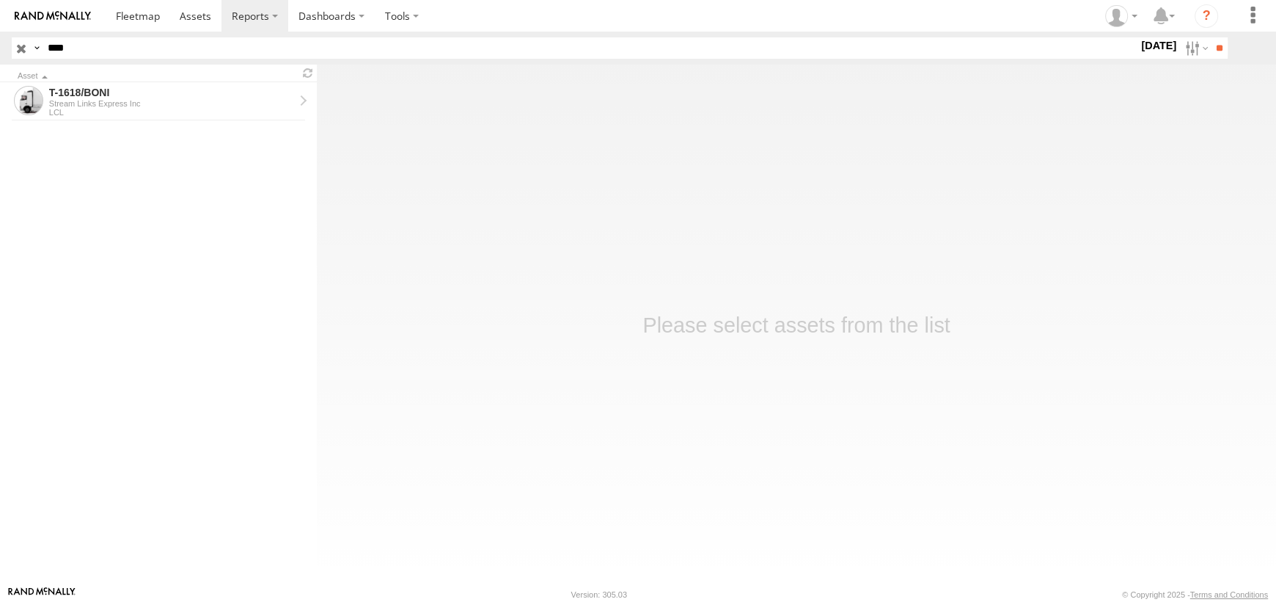
click at [15, 48] on input "button" at bounding box center [21, 47] width 19 height 21
